Goal: Transaction & Acquisition: Download file/media

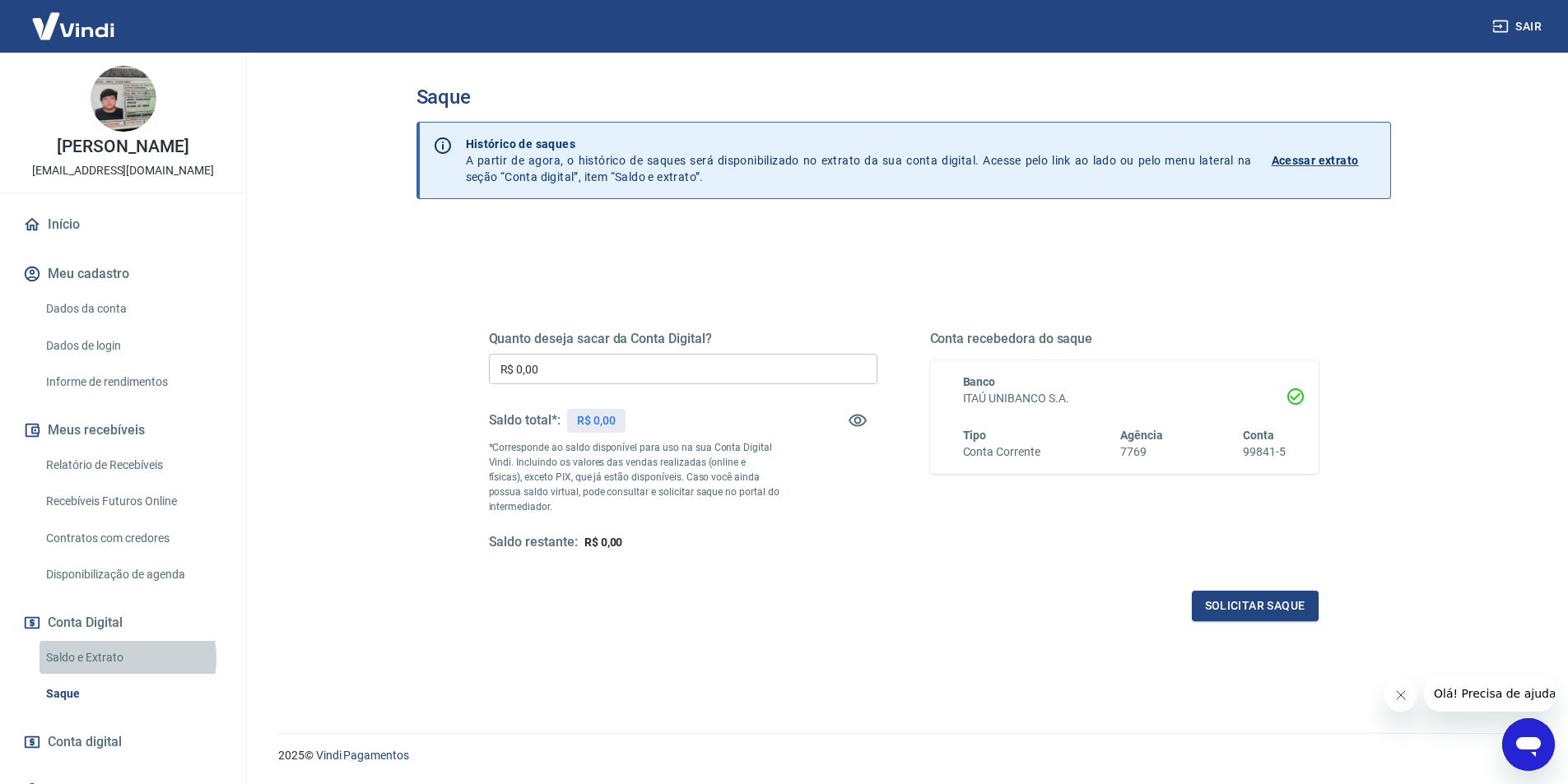
click at [106, 658] on link "Saldo e Extrato" at bounding box center [132, 658] width 187 height 34
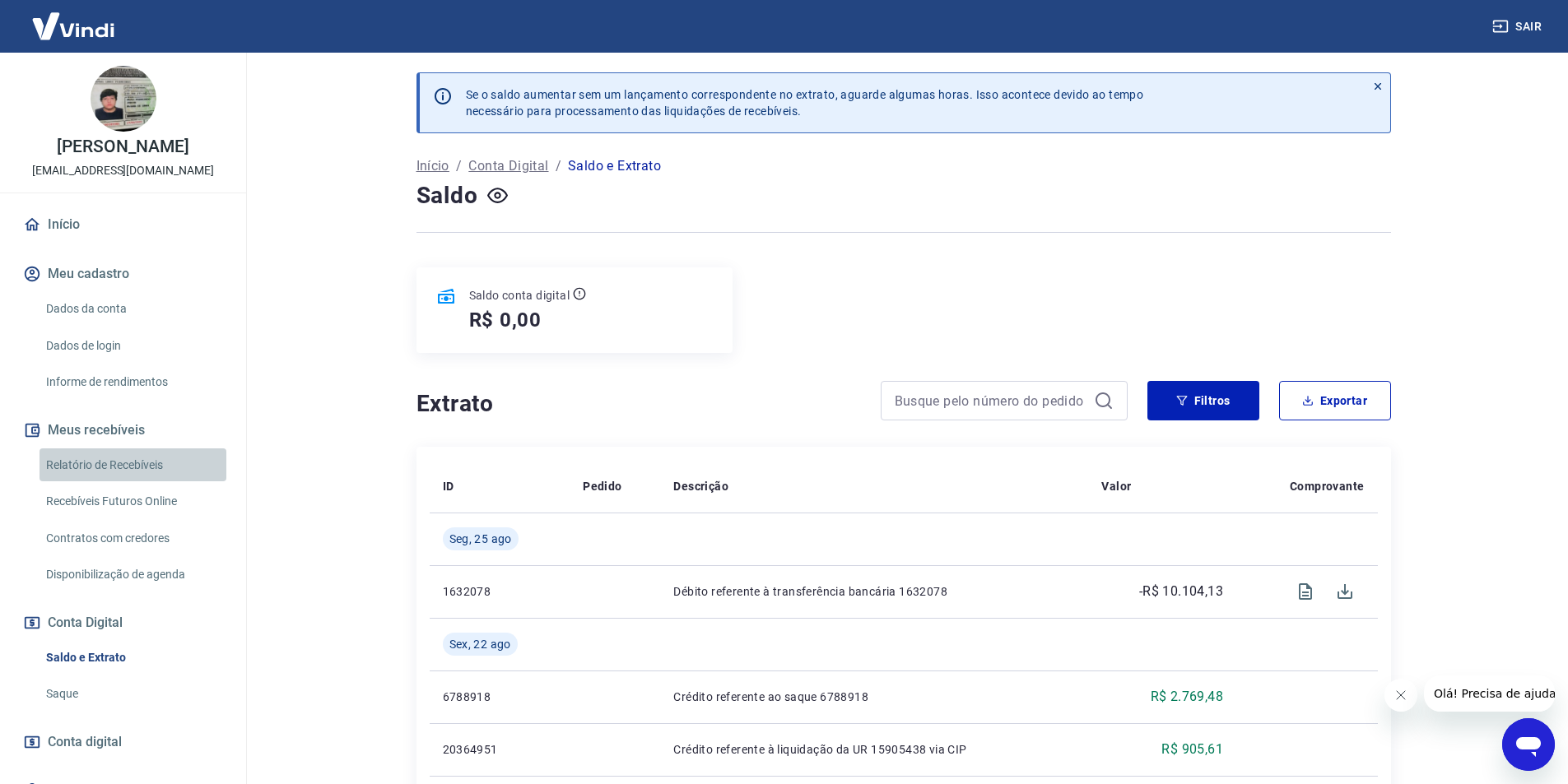
click at [159, 468] on link "Relatório de Recebíveis" at bounding box center [132, 465] width 187 height 34
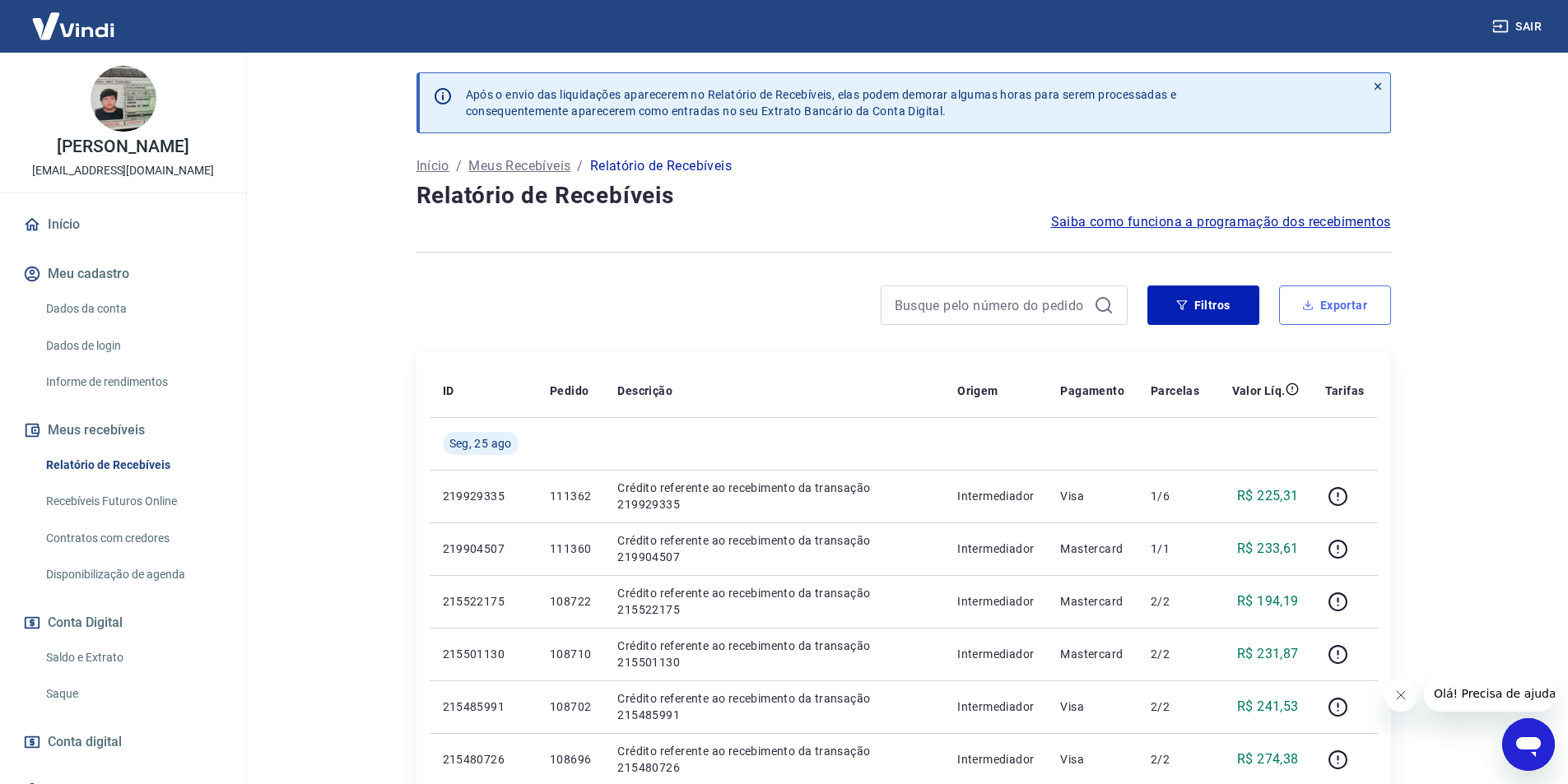
click at [1366, 314] on button "Exportar" at bounding box center [1335, 305] width 112 height 39
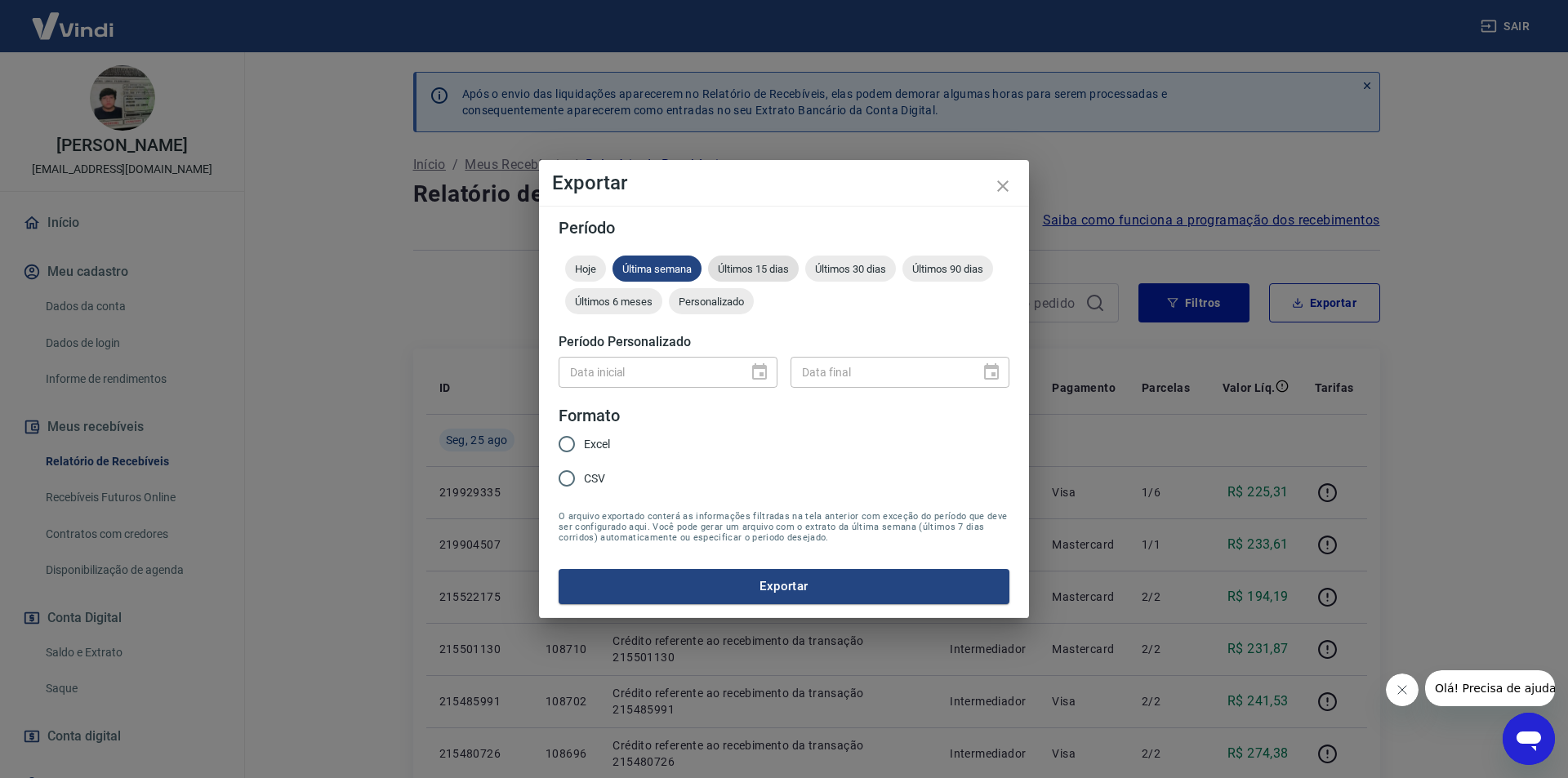
click at [762, 273] on span "Últimos 15 dias" at bounding box center [753, 269] width 90 height 12
click at [575, 447] on input "Excel" at bounding box center [566, 444] width 35 height 35
radio input "true"
click at [691, 578] on button "Exportar" at bounding box center [784, 586] width 451 height 35
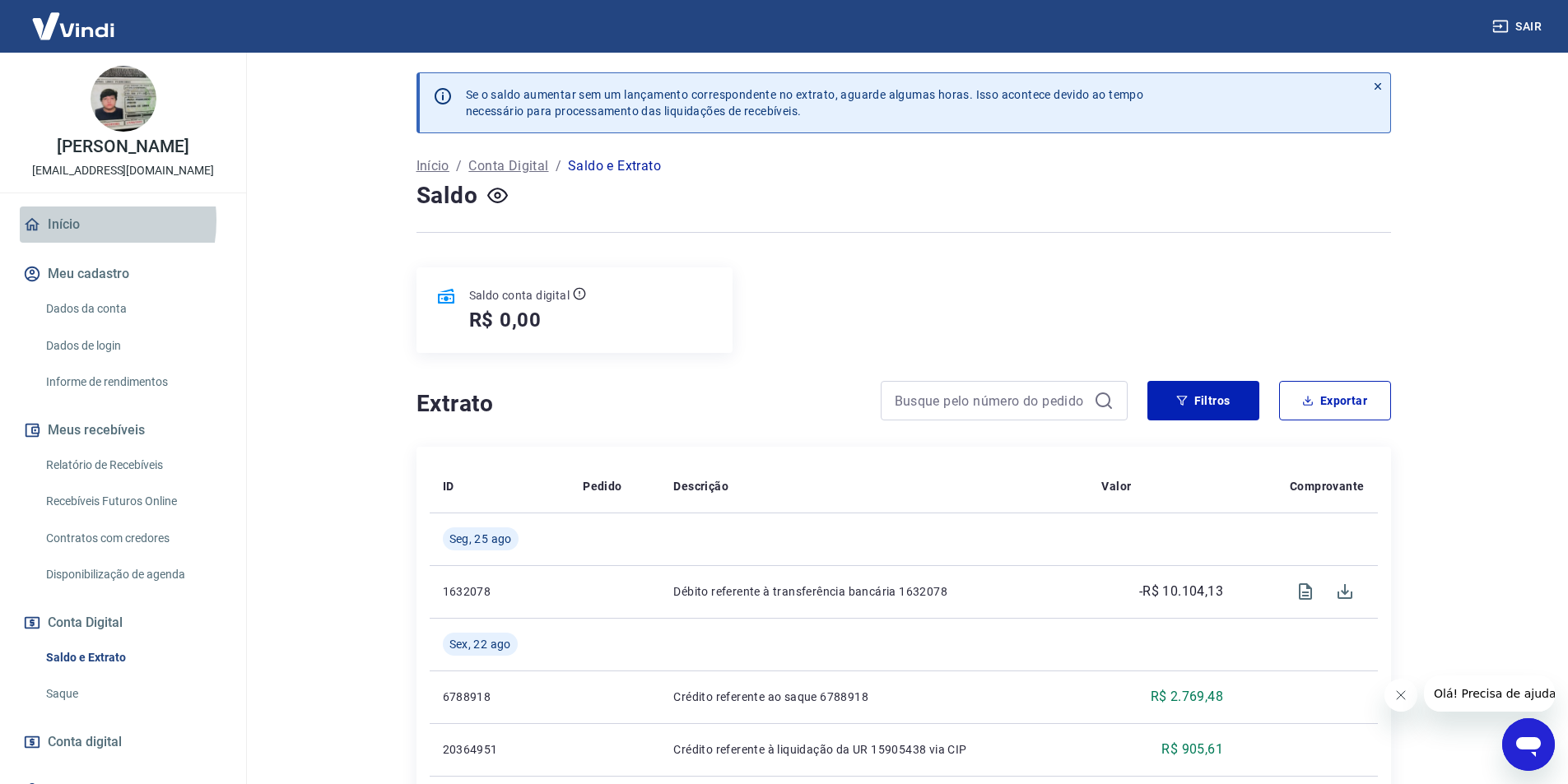
click at [70, 221] on link "Início" at bounding box center [122, 224] width 206 height 37
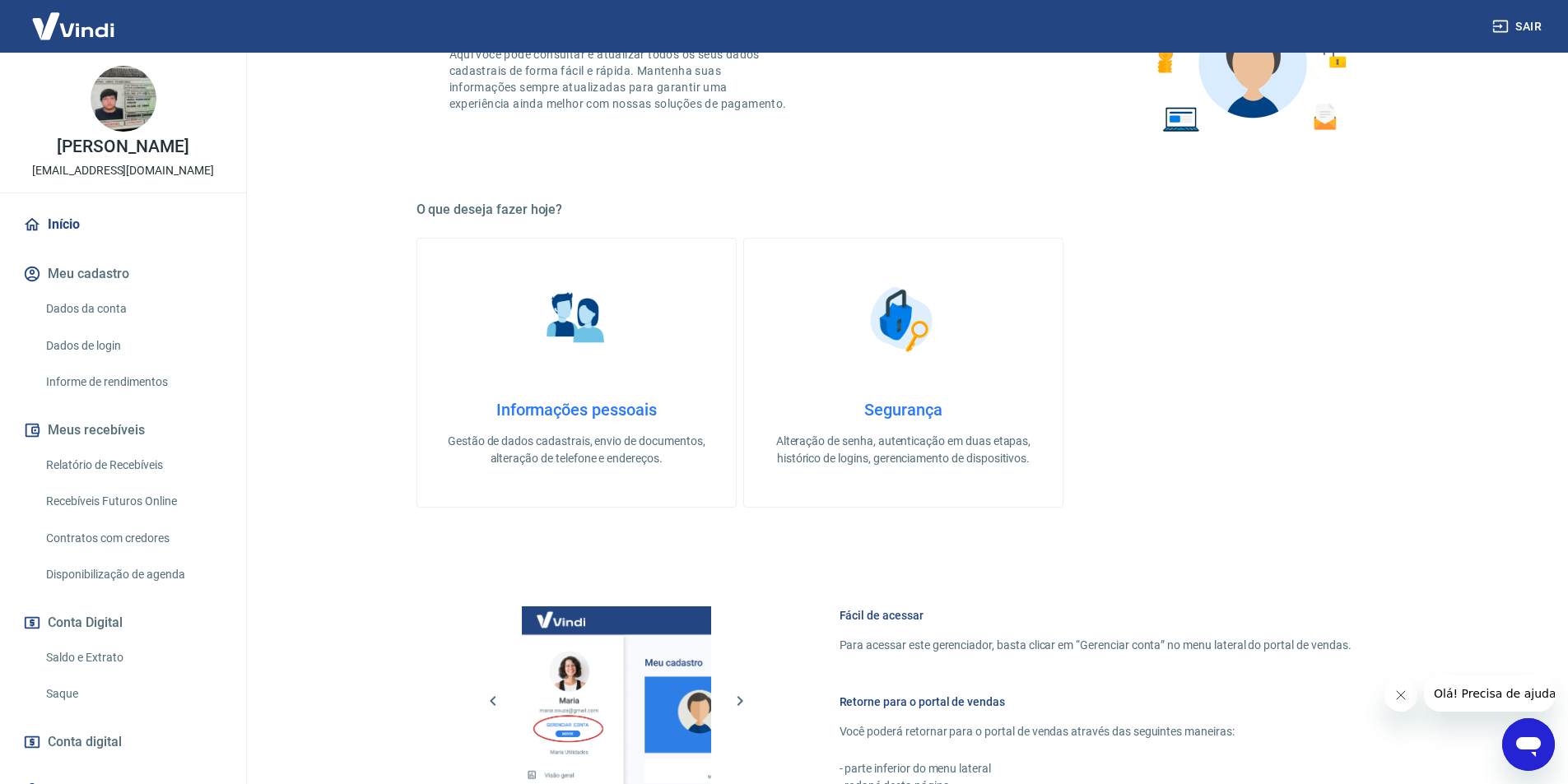
scroll to position [498, 0]
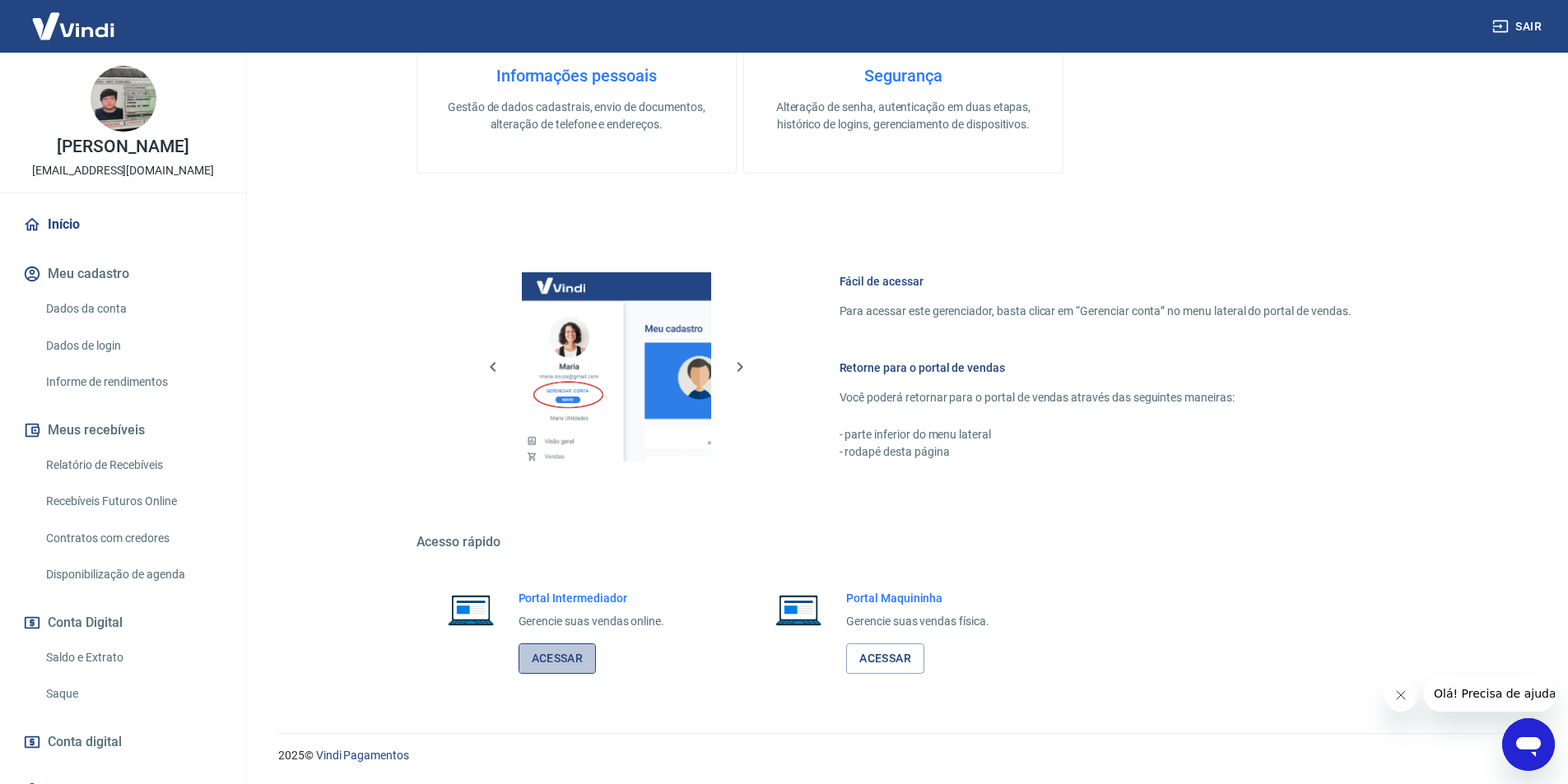
click at [565, 657] on link "Acessar" at bounding box center [558, 659] width 79 height 30
